Goal: Transaction & Acquisition: Subscribe to service/newsletter

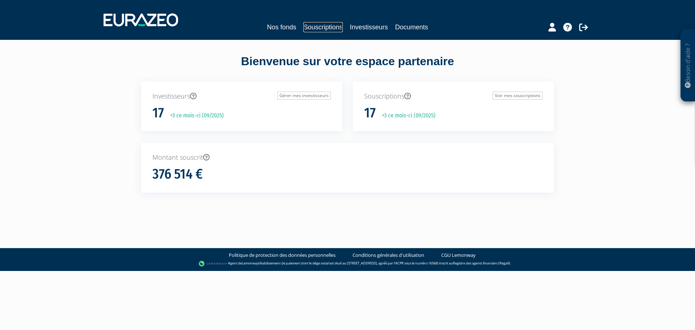
click at [311, 29] on link "Souscriptions" at bounding box center [322, 27] width 39 height 10
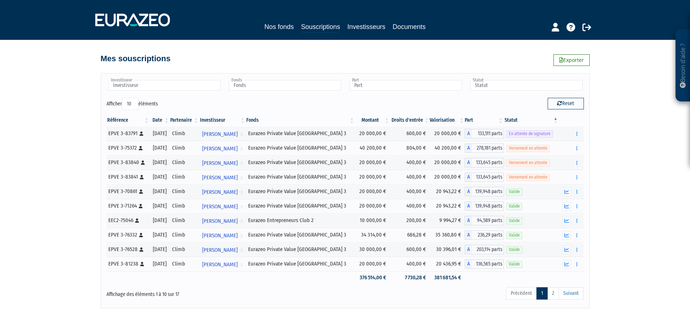
click at [299, 24] on div "Nos fonds Souscriptions Investisseurs Documents" at bounding box center [345, 27] width 340 height 11
click at [284, 24] on link "Nos fonds" at bounding box center [278, 27] width 29 height 10
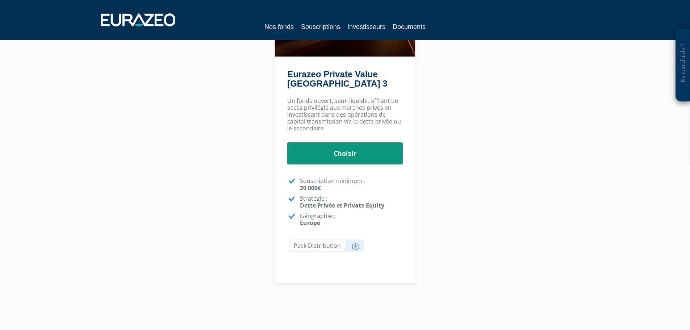
scroll to position [57, 0]
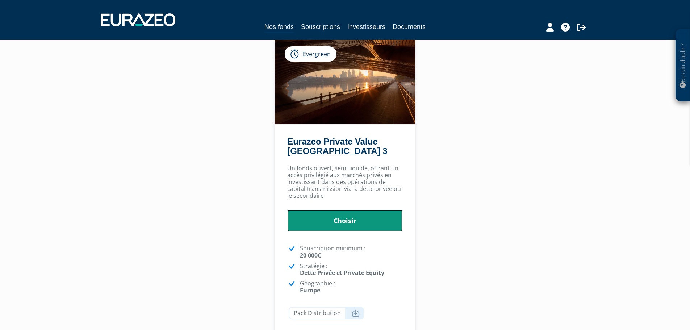
click at [334, 222] on link "Choisir" at bounding box center [345, 221] width 116 height 22
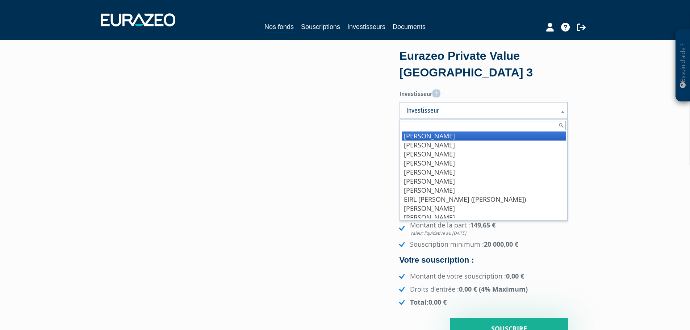
click at [452, 117] on link "Investisseur" at bounding box center [483, 110] width 168 height 17
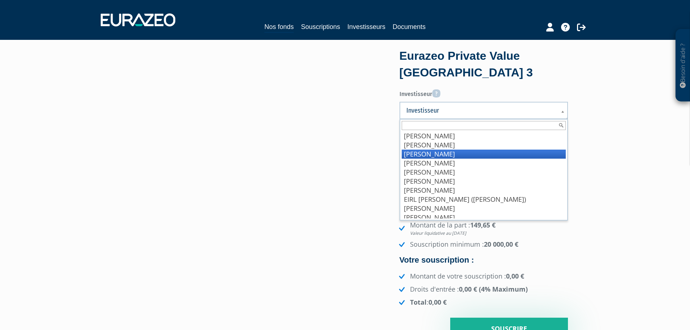
click at [462, 151] on li "[PERSON_NAME]" at bounding box center [484, 154] width 164 height 9
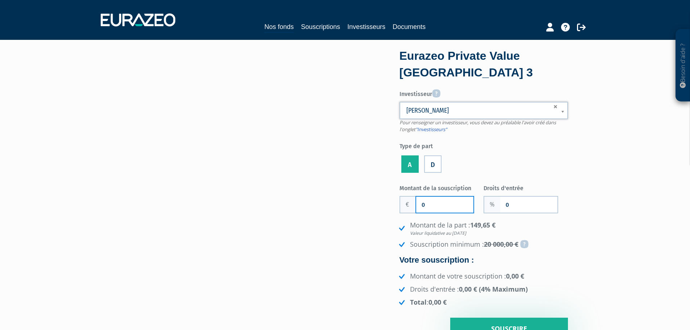
click at [462, 209] on input "0" at bounding box center [444, 205] width 57 height 16
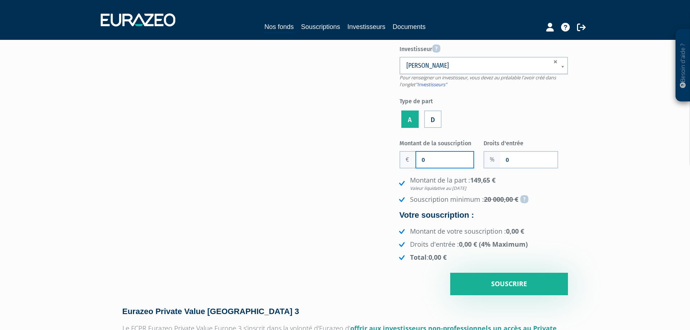
scroll to position [109, 0]
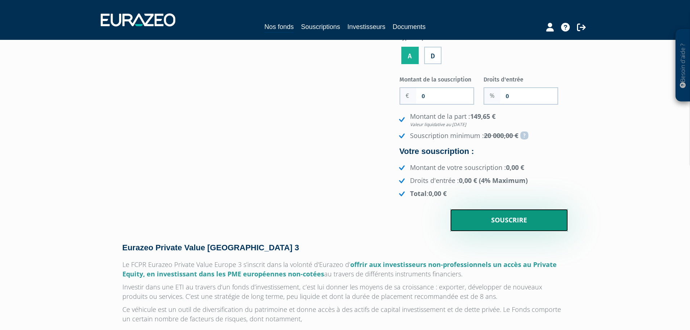
click at [482, 223] on input "Souscrire" at bounding box center [509, 220] width 118 height 22
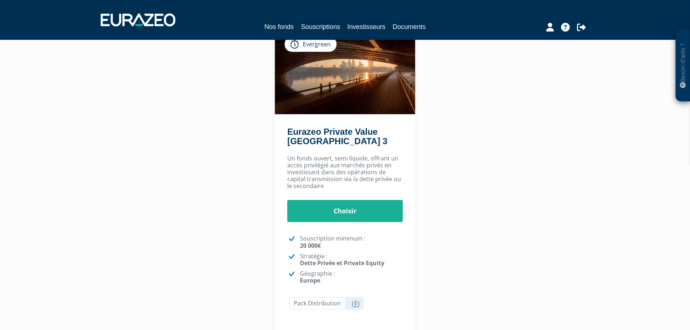
scroll to position [166, 0]
